Goal: Task Accomplishment & Management: Manage account settings

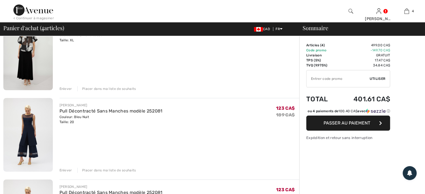
scroll to position [84, 0]
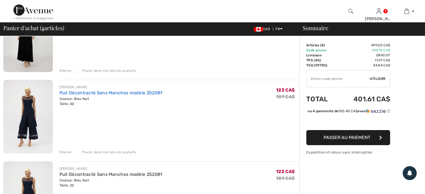
click at [65, 92] on link "Pull Décontracté Sans Manches modèle 252081" at bounding box center [111, 92] width 103 height 5
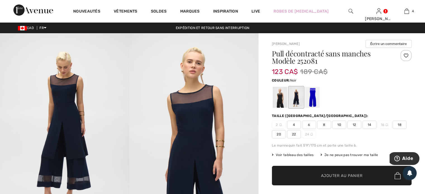
click at [278, 101] on div at bounding box center [280, 97] width 15 height 21
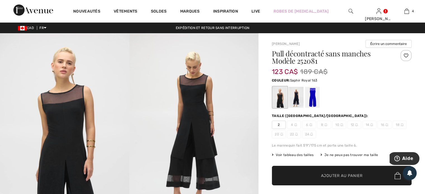
click at [312, 102] on div at bounding box center [312, 97] width 15 height 21
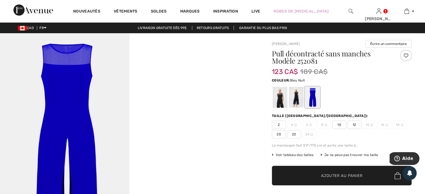
click at [296, 102] on div at bounding box center [296, 97] width 15 height 21
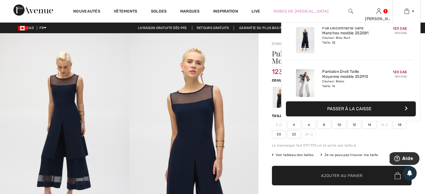
scroll to position [104, 0]
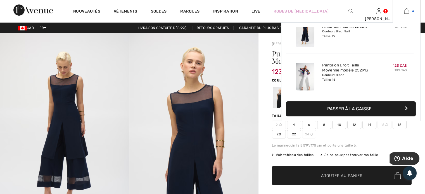
click at [406, 11] on img at bounding box center [407, 11] width 5 height 7
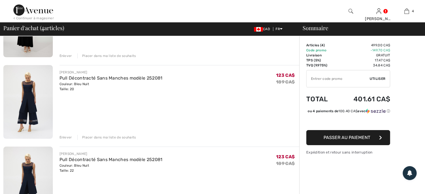
scroll to position [140, 0]
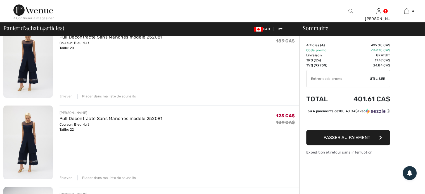
click at [63, 176] on div "Enlever" at bounding box center [66, 178] width 13 height 5
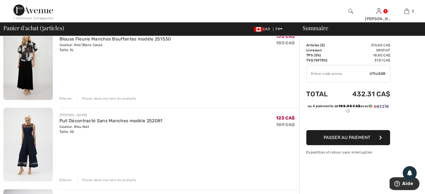
scroll to position [0, 0]
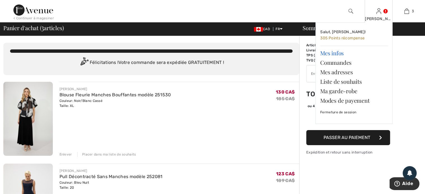
click at [336, 56] on link "Mes infos" at bounding box center [355, 53] width 68 height 10
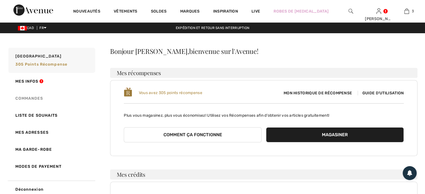
click at [31, 95] on link "Commandes" at bounding box center [51, 98] width 88 height 17
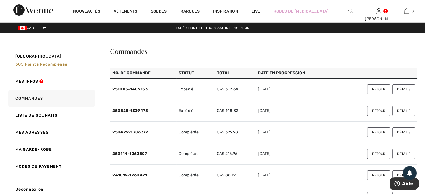
click at [406, 88] on button "Détails" at bounding box center [404, 89] width 23 height 10
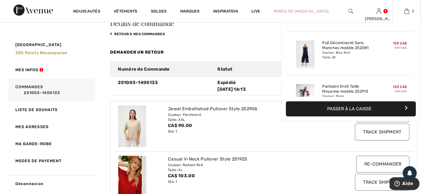
scroll to position [56, 0]
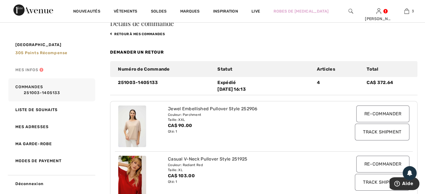
click at [93, 78] on link "Mes infos" at bounding box center [51, 70] width 88 height 17
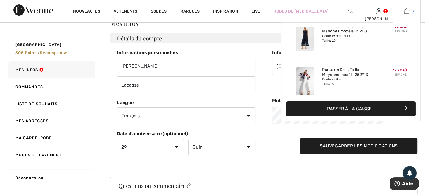
click at [403, 12] on link "3" at bounding box center [406, 11] width 27 height 7
